Goal: Obtain resource: Obtain resource

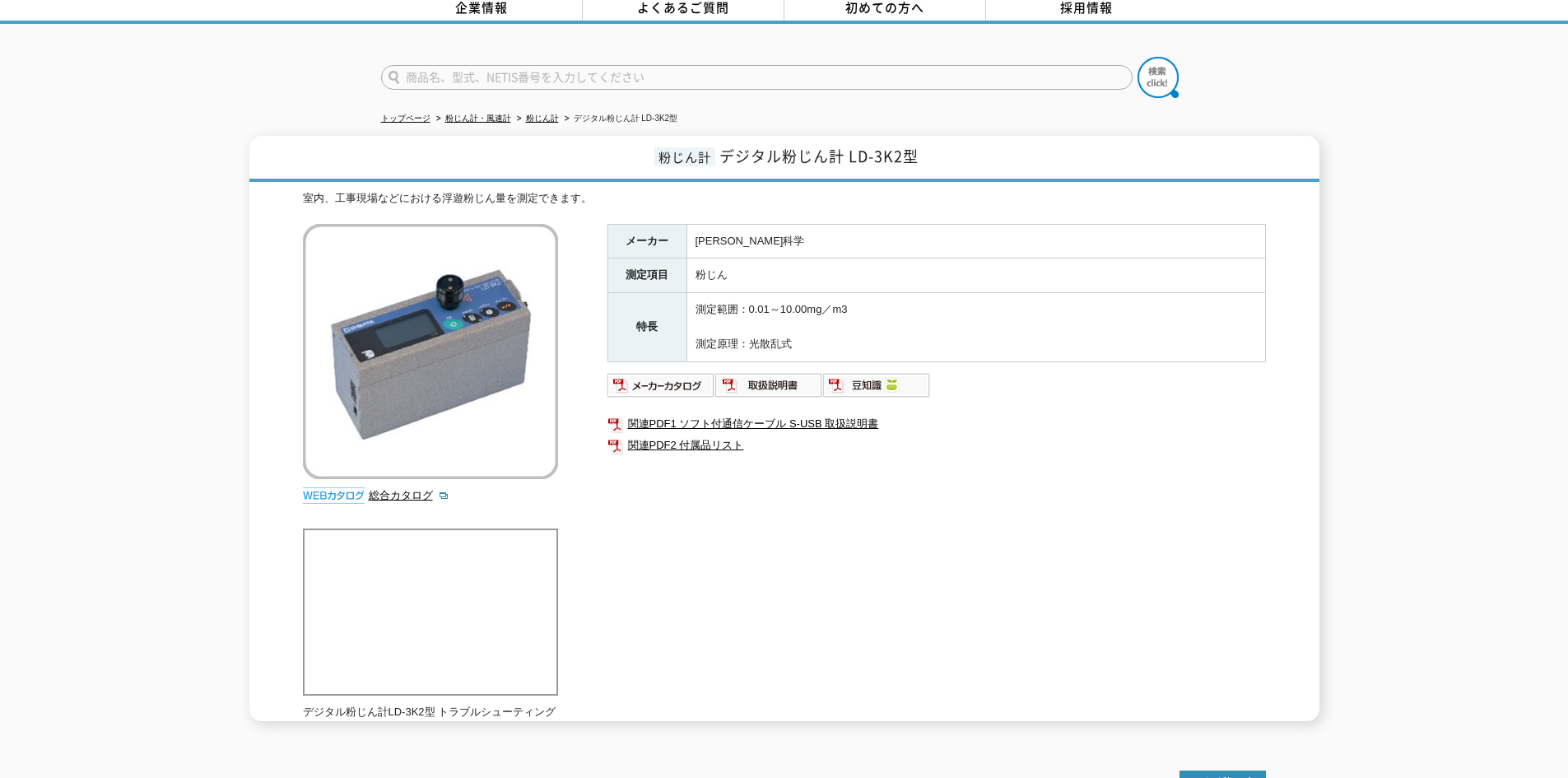
click at [798, 297] on td "測定範囲：0.01～10.00mg／m3 測定原理：光散乱式" at bounding box center [975, 327] width 579 height 68
click at [742, 486] on div "メーカー [PERSON_NAME]科学 測定項目 粉じん 特長 測定範囲：0.01～10.00mg／m3 測定原理：光散乱式 関連PDF1 ソフト付通信ケー…" at bounding box center [937, 401] width 658 height 354
click at [780, 294] on td "測定範囲：0.01～10.00mg／m3 測定原理：光散乱式" at bounding box center [975, 327] width 579 height 68
click at [683, 382] on img at bounding box center [661, 385] width 108 height 26
